Goal: Book appointment/travel/reservation

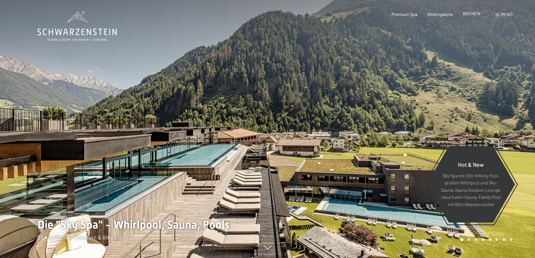
click at [471, 14] on span "BUCHEN" at bounding box center [471, 13] width 17 height 5
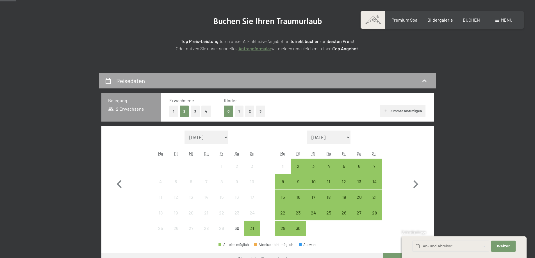
scroll to position [84, 0]
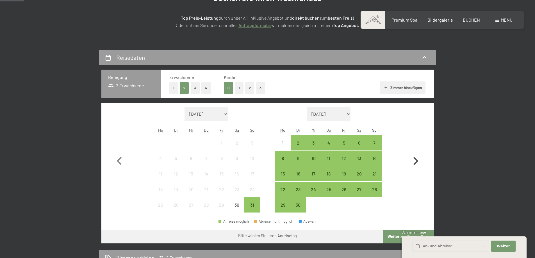
click at [420, 161] on icon "button" at bounding box center [415, 161] width 16 height 16
select select "[DATE]"
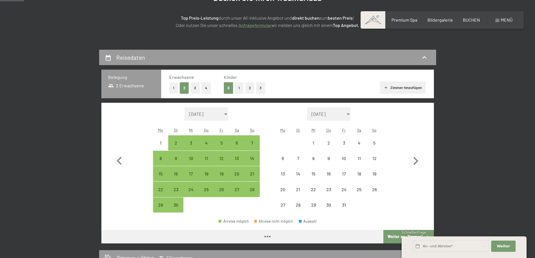
select select "[DATE]"
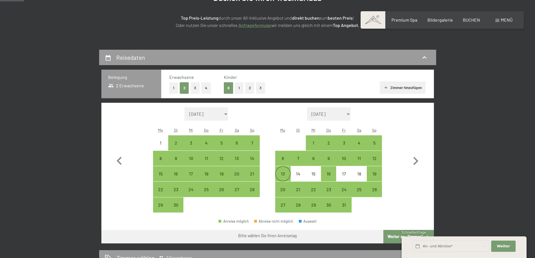
click at [284, 176] on div "13" at bounding box center [283, 179] width 14 height 14
select select "[DATE]"
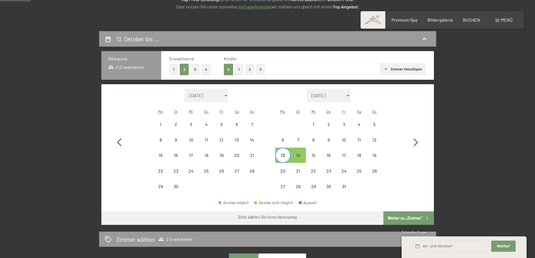
scroll to position [112, 0]
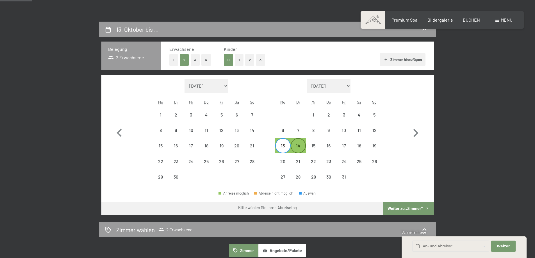
click at [296, 143] on div "14" at bounding box center [298, 146] width 14 height 14
select select "[DATE]"
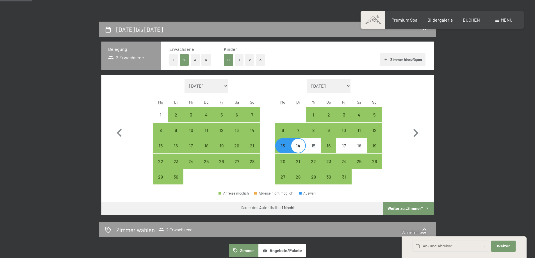
click at [295, 149] on div "14" at bounding box center [298, 150] width 14 height 14
select select "[DATE]"
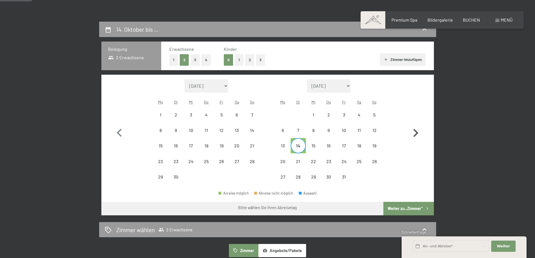
click at [417, 134] on icon "button" at bounding box center [415, 133] width 5 height 8
select select "[DATE]"
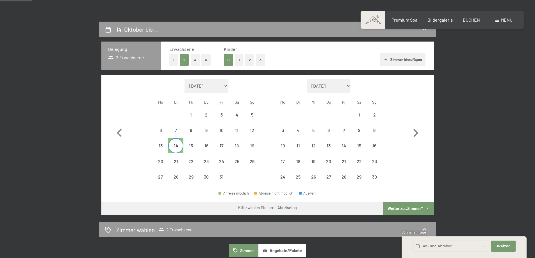
click at [174, 142] on div "14" at bounding box center [176, 146] width 14 height 14
select select "[DATE]"
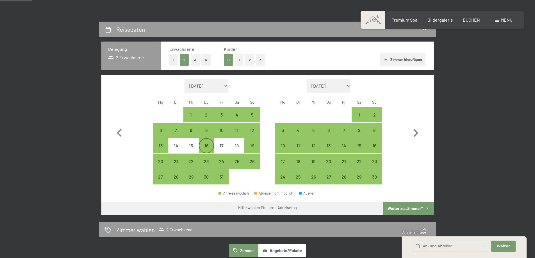
click at [200, 148] on div "16" at bounding box center [206, 150] width 14 height 14
select select "[DATE]"
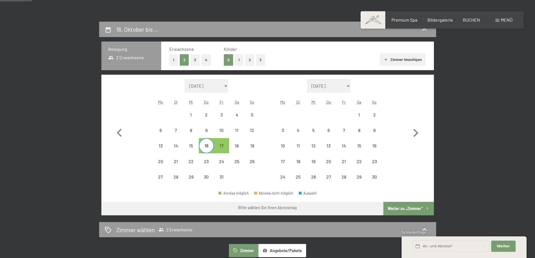
click at [248, 147] on span "Einwilligung Marketing*" at bounding box center [237, 146] width 46 height 6
click at [211, 147] on input "Einwilligung Marketing*" at bounding box center [208, 146] width 6 height 6
click at [251, 147] on span "Einwilligung Marketing*" at bounding box center [237, 146] width 46 height 6
click at [211, 147] on input "Einwilligung Marketing*" at bounding box center [208, 146] width 6 height 6
click at [252, 147] on span "Einwilligung Marketing*" at bounding box center [237, 146] width 46 height 6
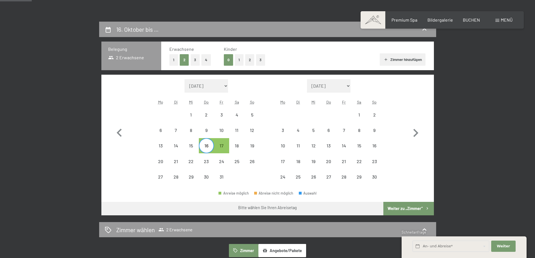
click at [211, 147] on input "Einwilligung Marketing*" at bounding box center [208, 146] width 6 height 6
click at [251, 146] on span "Einwilligung Marketing*" at bounding box center [237, 146] width 46 height 6
click at [211, 146] on input "Einwilligung Marketing*" at bounding box center [208, 146] width 6 height 6
click at [233, 146] on span "Einwilligung Marketing*" at bounding box center [237, 146] width 46 height 6
click at [225, 146] on span "Einwilligung Marketing*" at bounding box center [237, 146] width 46 height 6
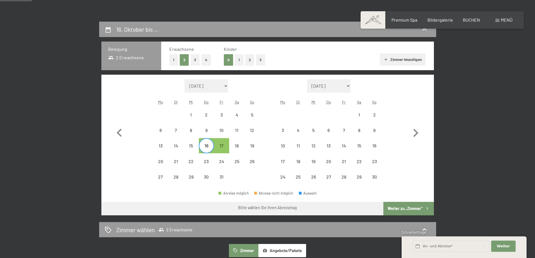
click at [211, 146] on input "Einwilligung Marketing*" at bounding box center [208, 146] width 6 height 6
click at [221, 146] on span "Einwilligung Marketing*" at bounding box center [237, 146] width 46 height 6
click at [211, 146] on input "Einwilligung Marketing*" at bounding box center [208, 146] width 6 height 6
click at [221, 146] on span "Einwilligung Marketing*" at bounding box center [237, 146] width 46 height 6
click at [211, 146] on input "Einwilligung Marketing*" at bounding box center [208, 146] width 6 height 6
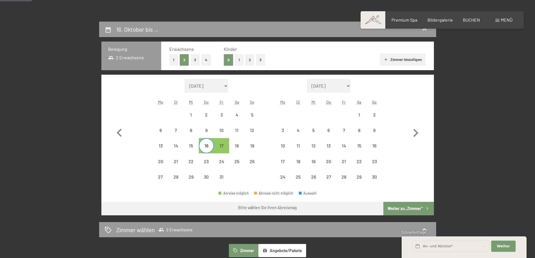
checkbox input "true"
click at [202, 143] on div "16" at bounding box center [206, 150] width 14 height 14
select select "[DATE]"
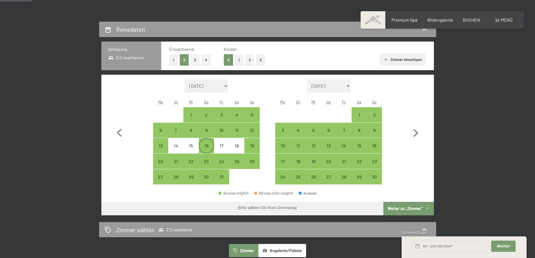
click at [204, 145] on div "16" at bounding box center [206, 150] width 14 height 14
select select "[DATE]"
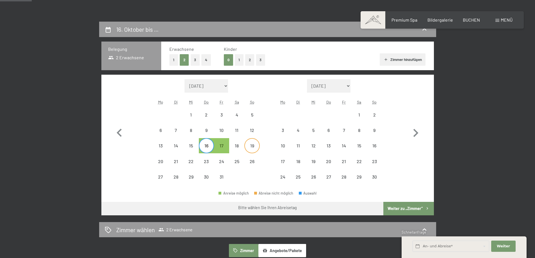
click at [256, 144] on div "19" at bounding box center [252, 150] width 14 height 14
select select "[DATE]"
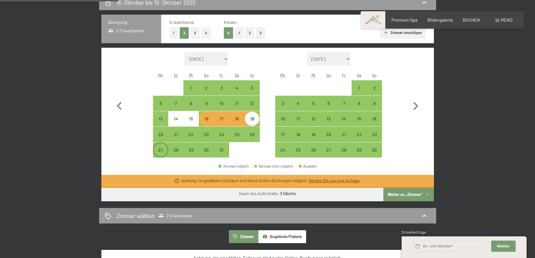
scroll to position [0, 0]
